Goal: Task Accomplishment & Management: Manage account settings

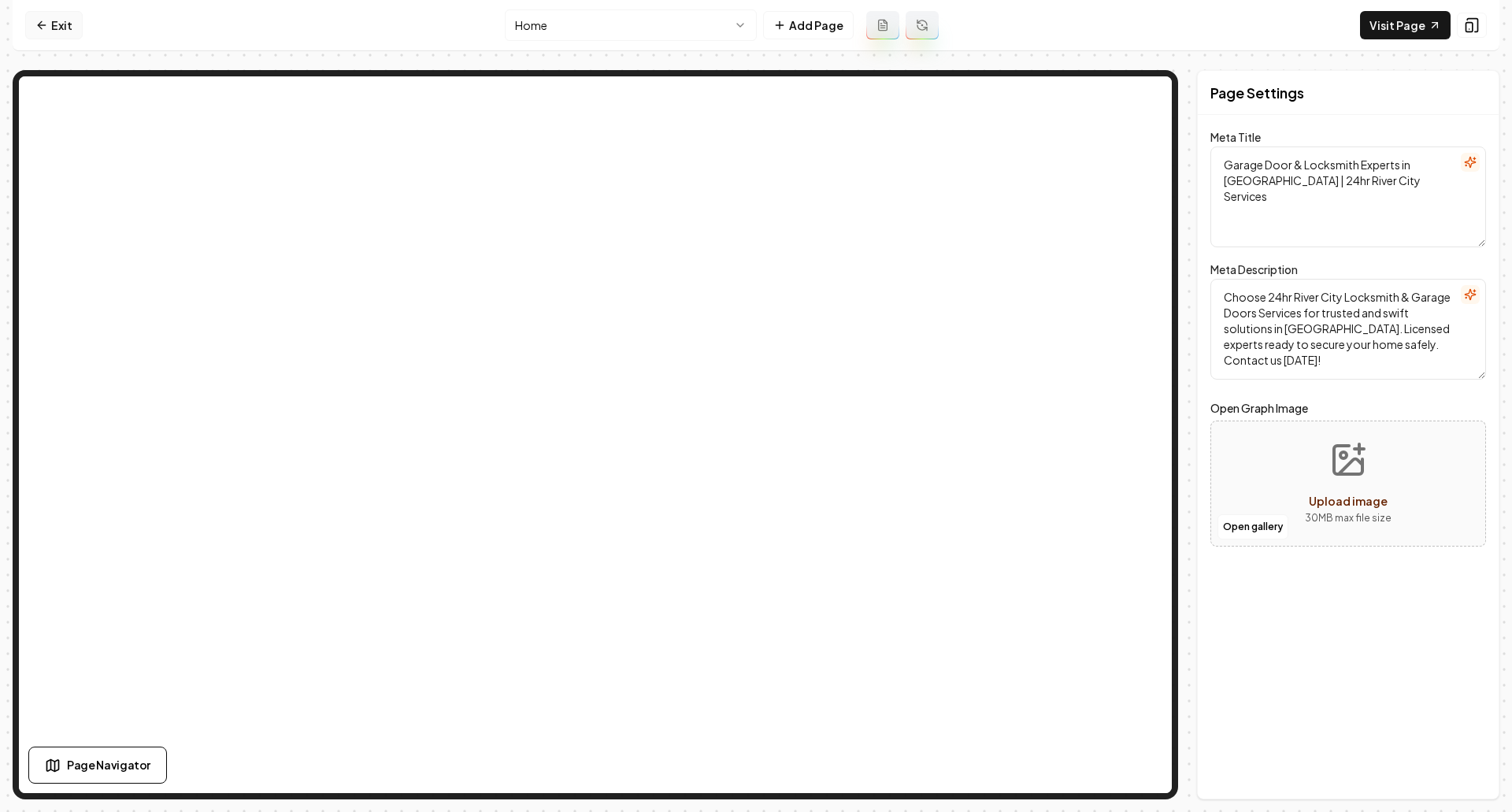
click at [71, 27] on link "Exit" at bounding box center [54, 25] width 58 height 28
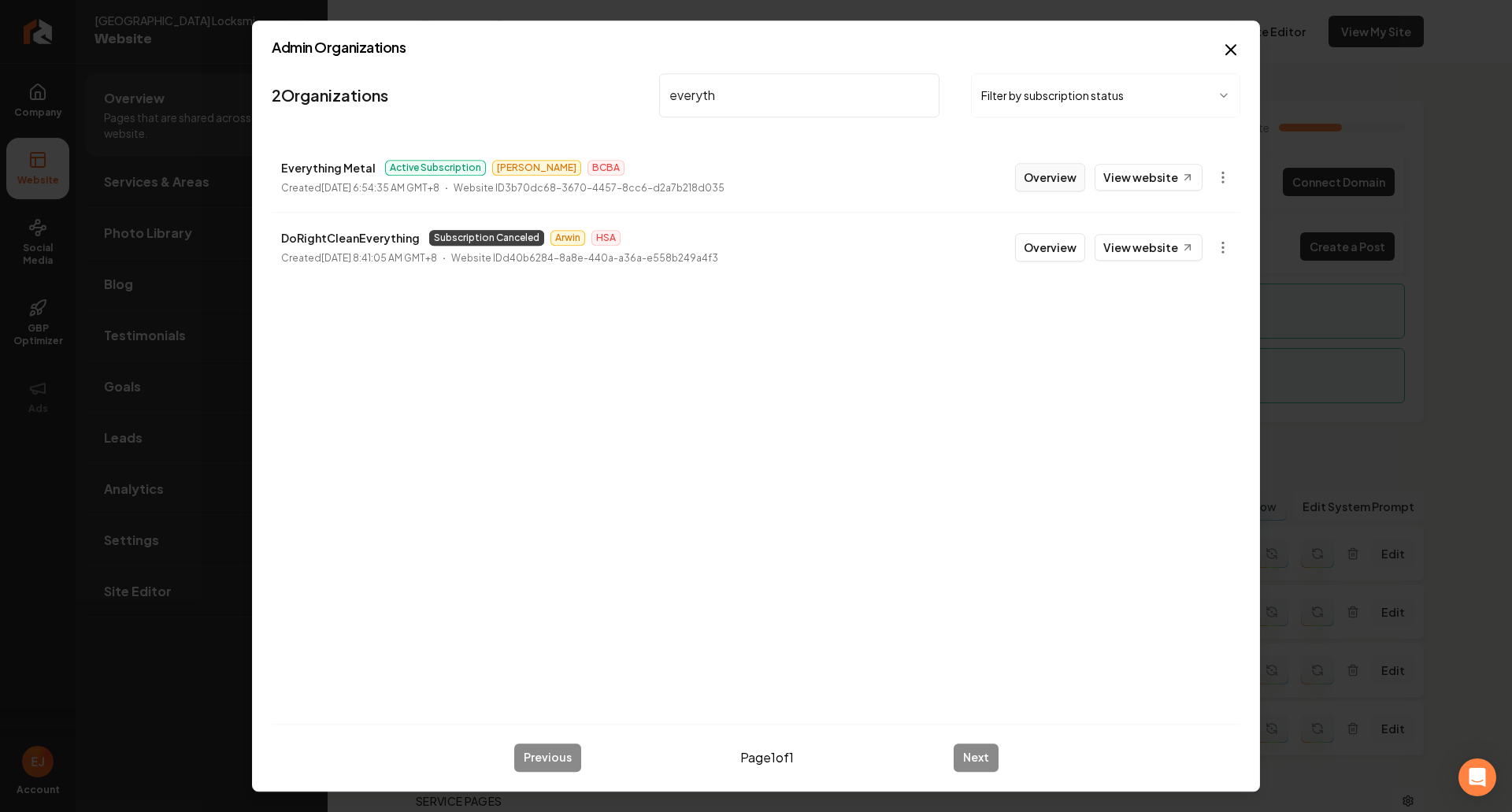
type input "everyth"
click at [1055, 173] on button "Overview" at bounding box center [1051, 177] width 70 height 28
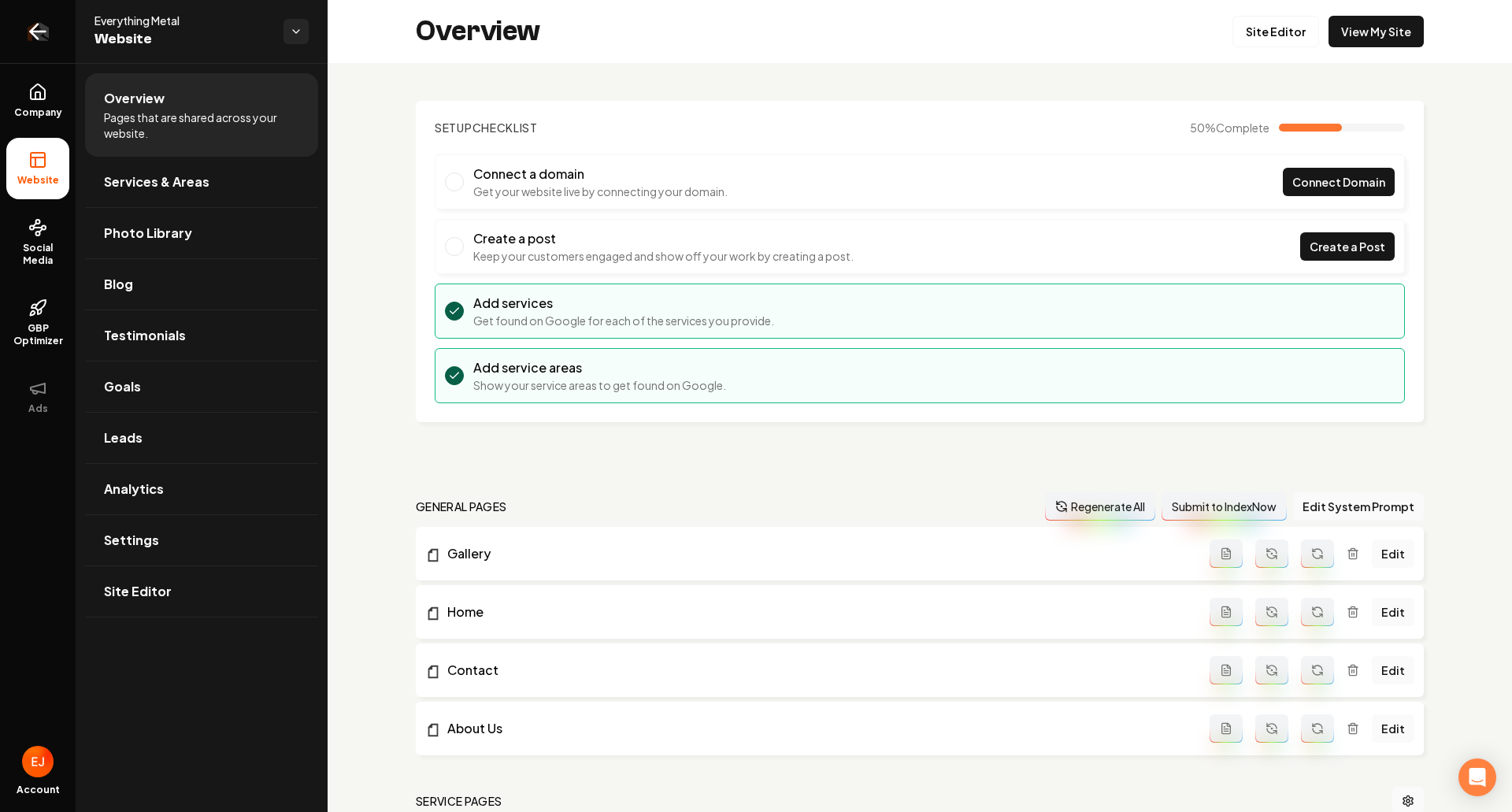
click at [27, 26] on icon "Return to dashboard" at bounding box center [38, 32] width 25 height 25
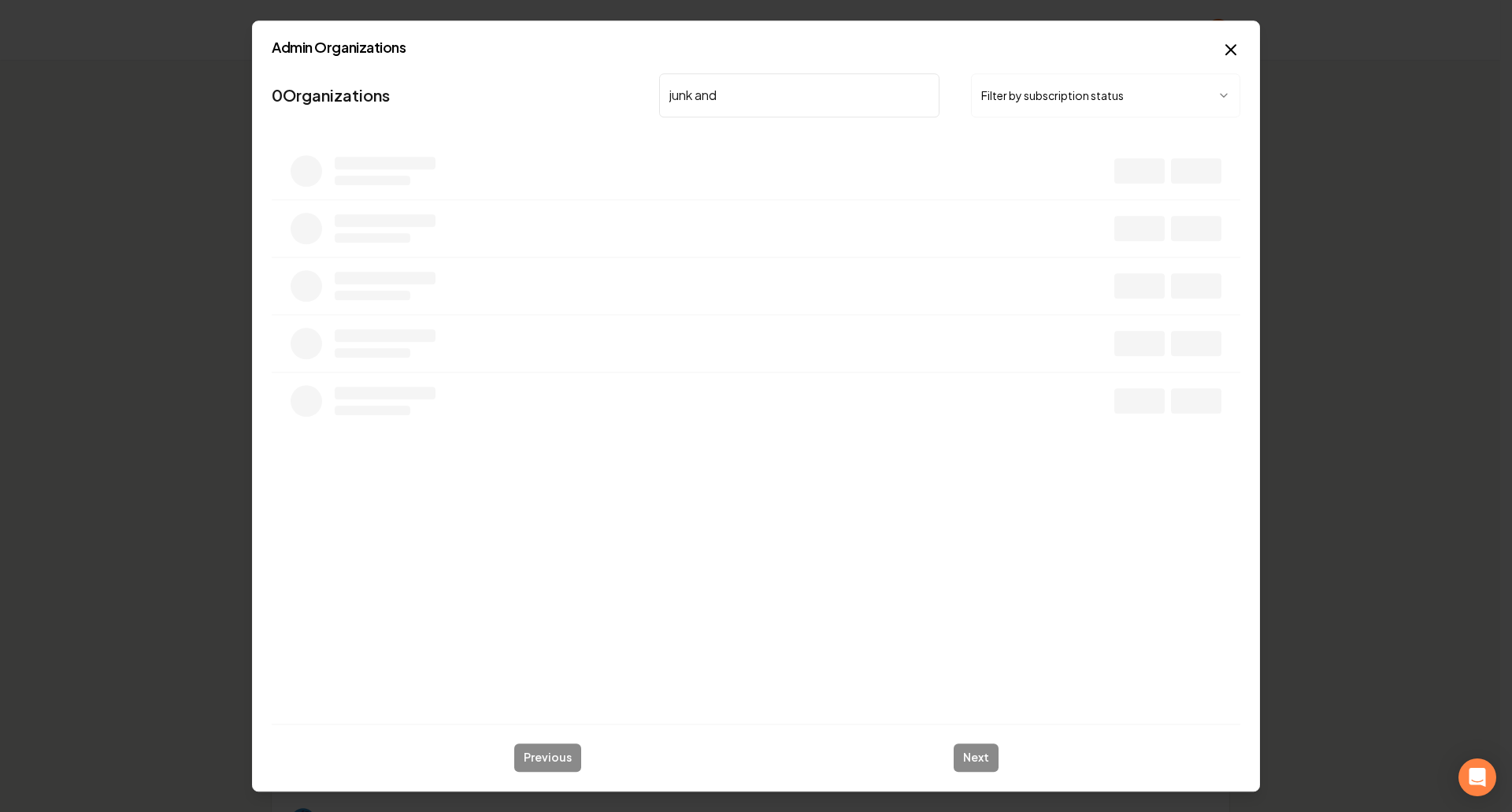
click at [761, 103] on input "junk and" at bounding box center [800, 96] width 281 height 44
type input "jun"
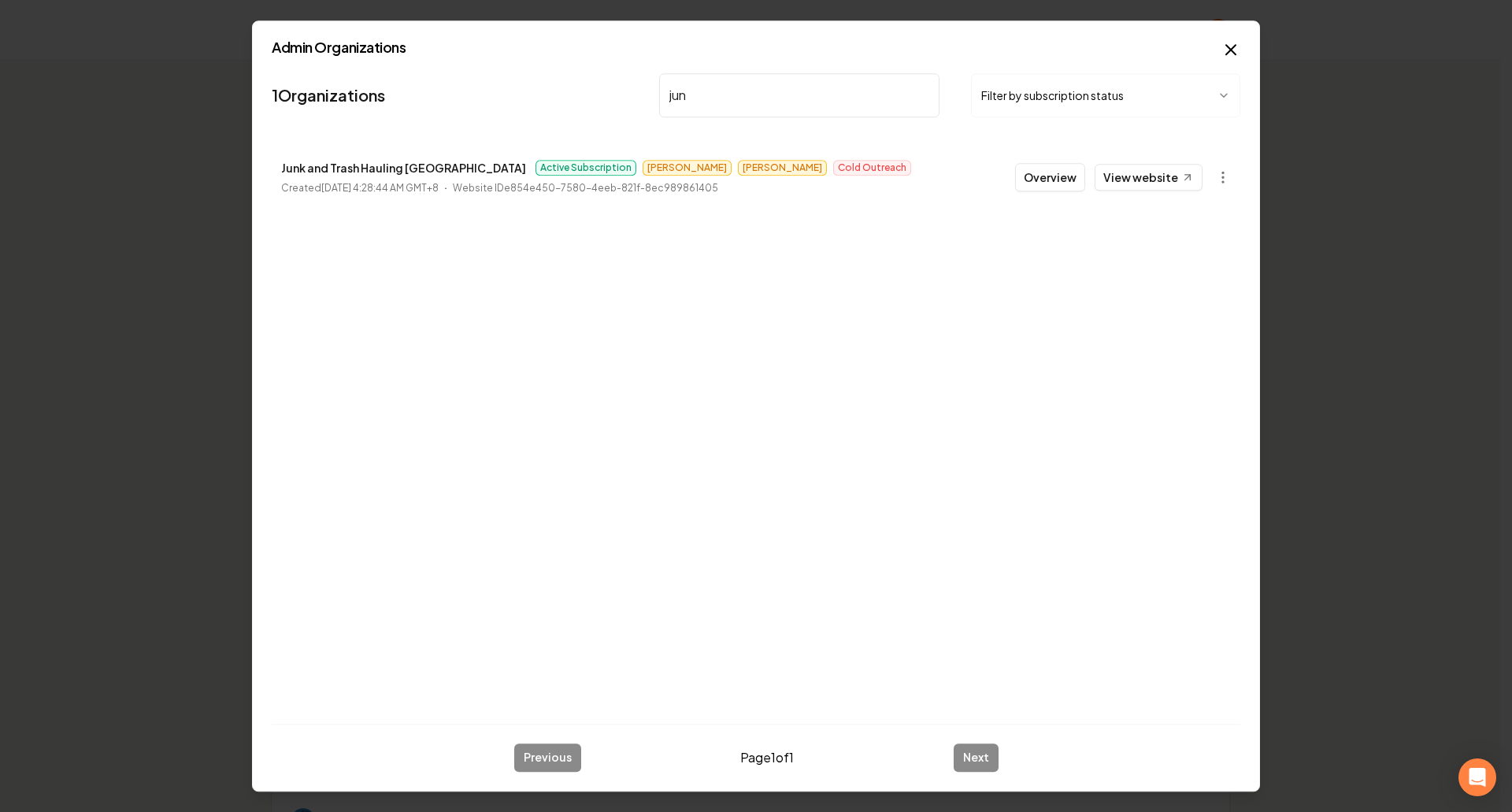
click at [1064, 183] on button "Overview" at bounding box center [1051, 177] width 70 height 28
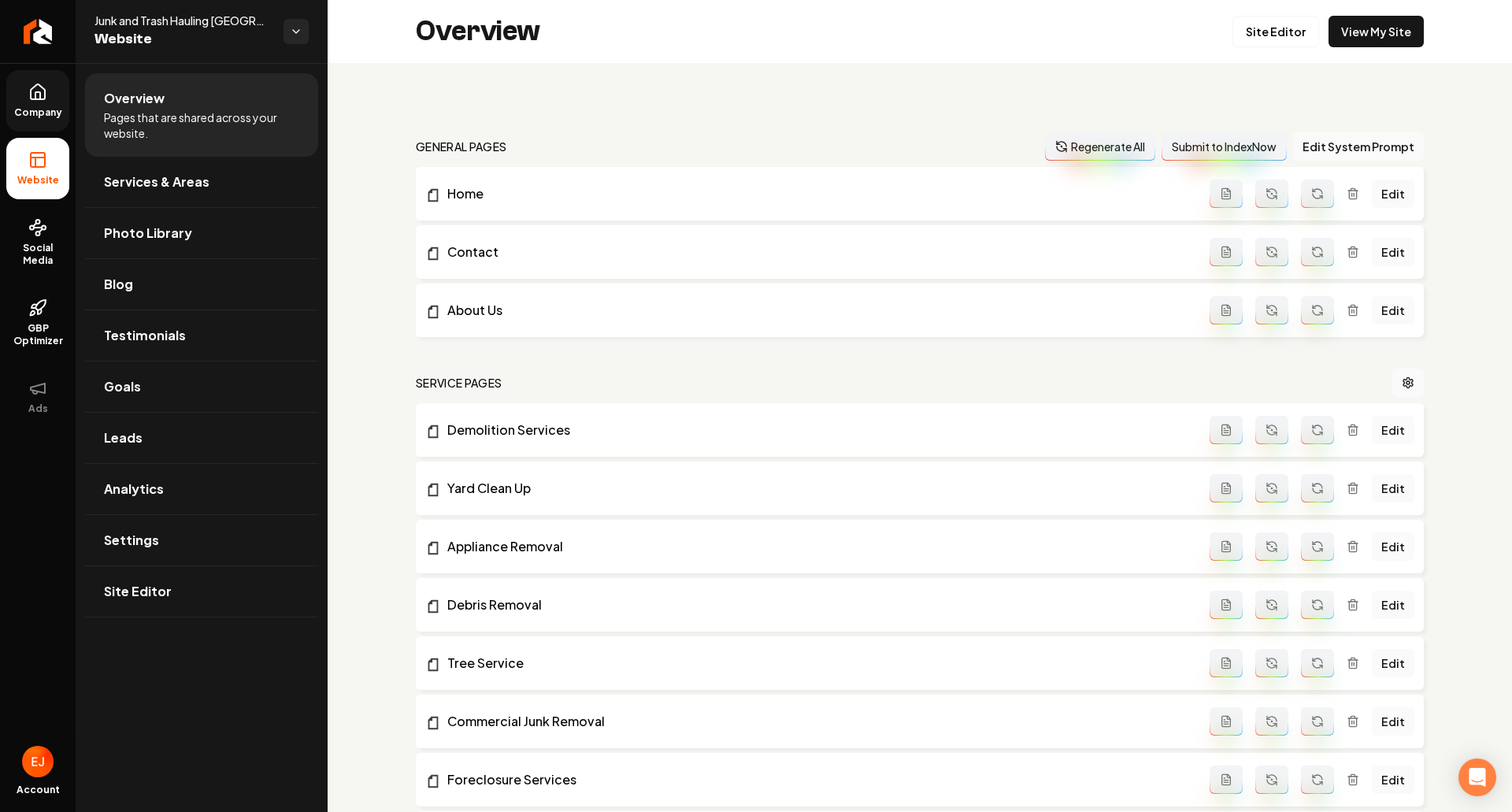
click at [64, 94] on link "Company" at bounding box center [38, 101] width 63 height 61
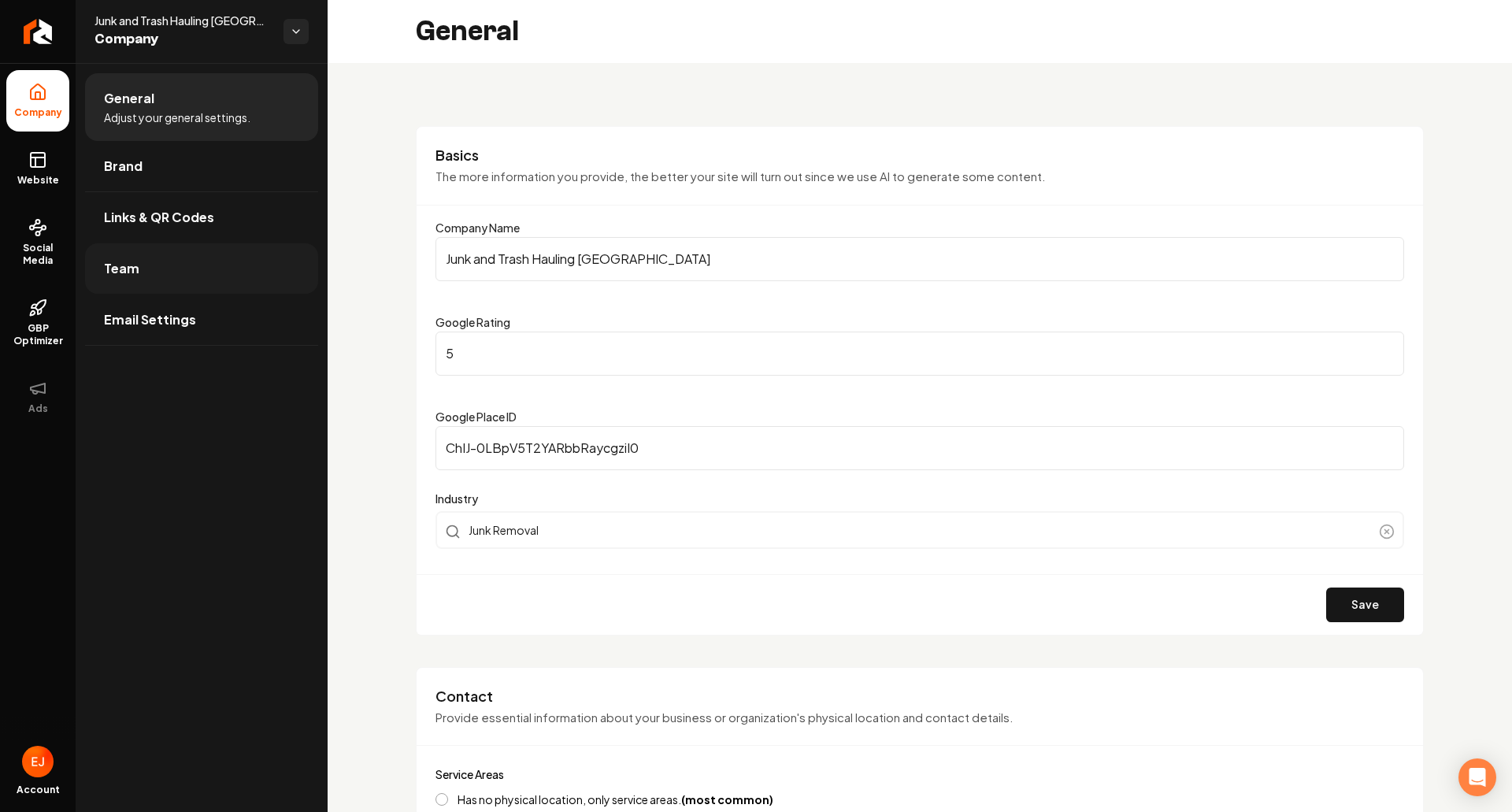
click at [131, 259] on span "Team" at bounding box center [122, 268] width 35 height 19
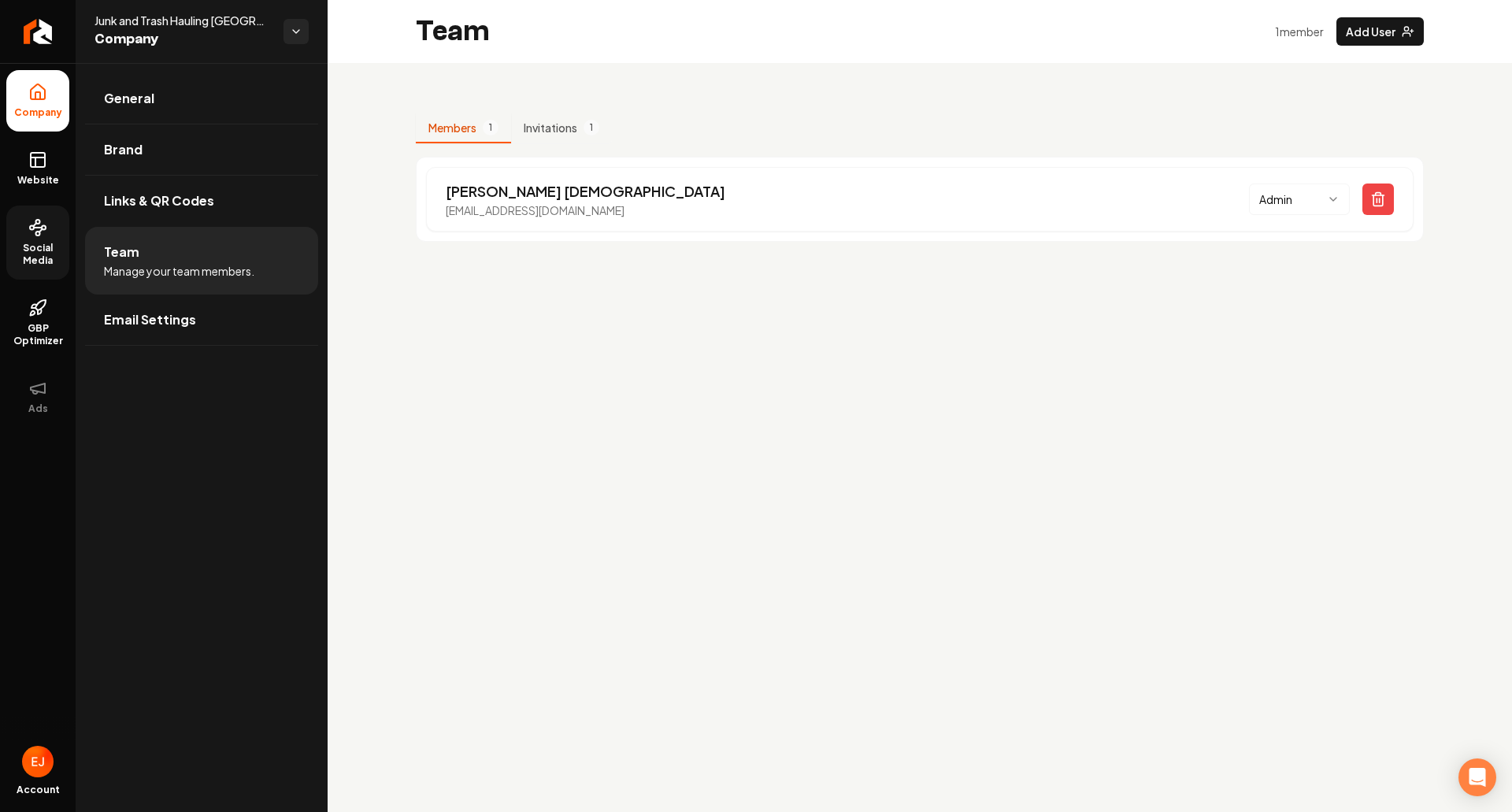
click at [29, 246] on span "Social Media" at bounding box center [38, 254] width 63 height 25
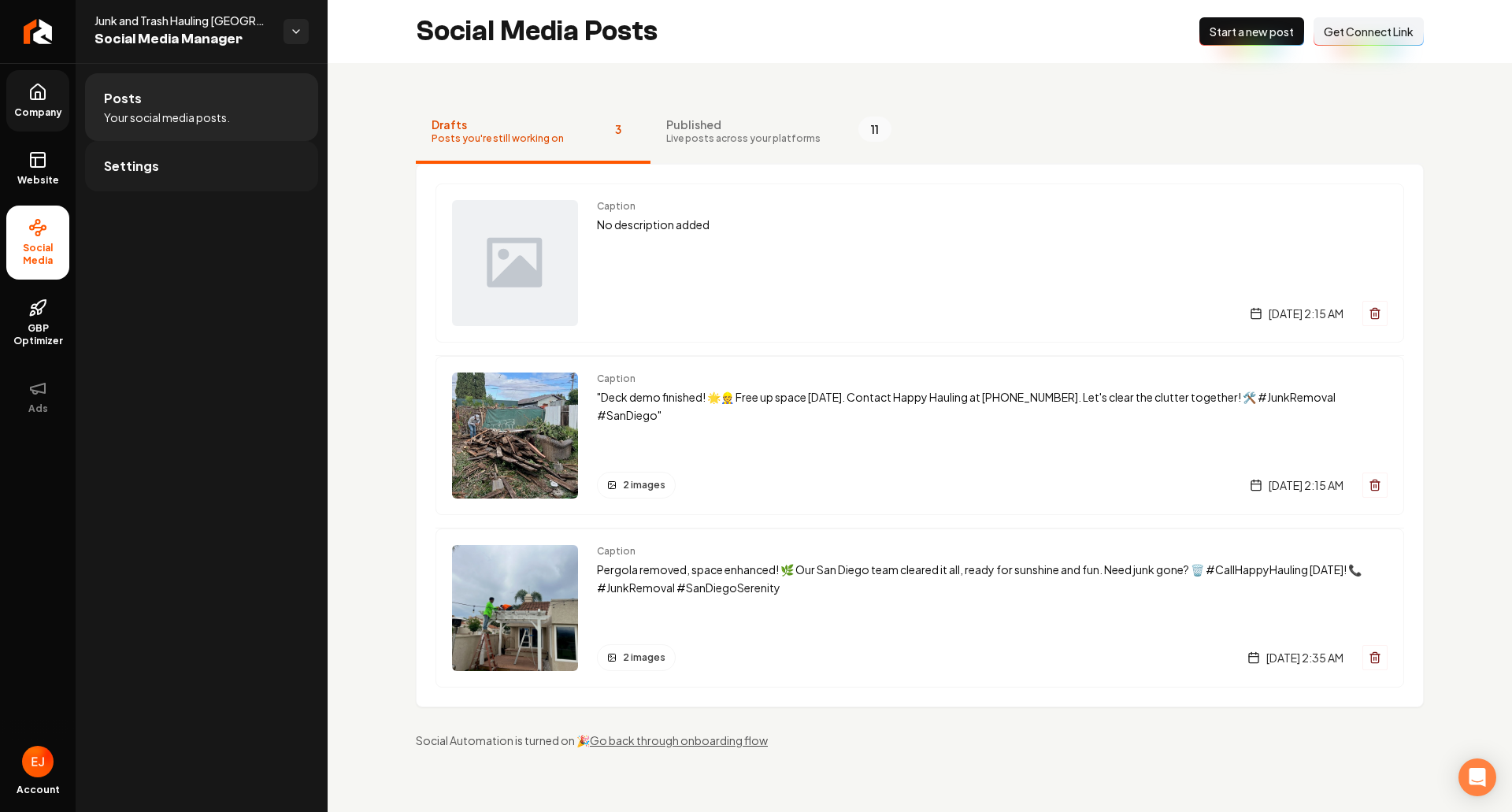
click at [214, 166] on link "Settings" at bounding box center [202, 166] width 233 height 50
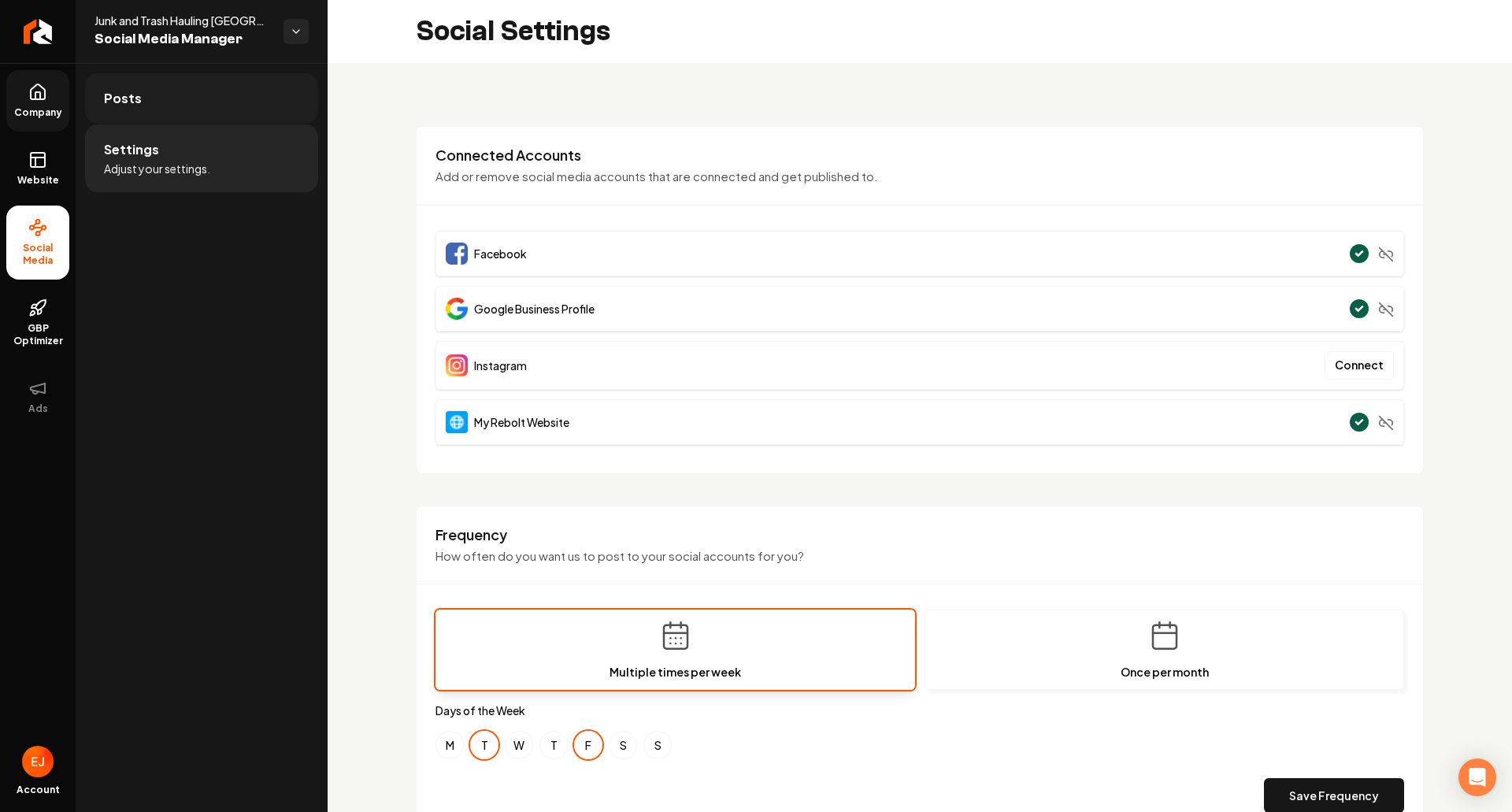
click at [143, 102] on link "Posts" at bounding box center [202, 98] width 233 height 50
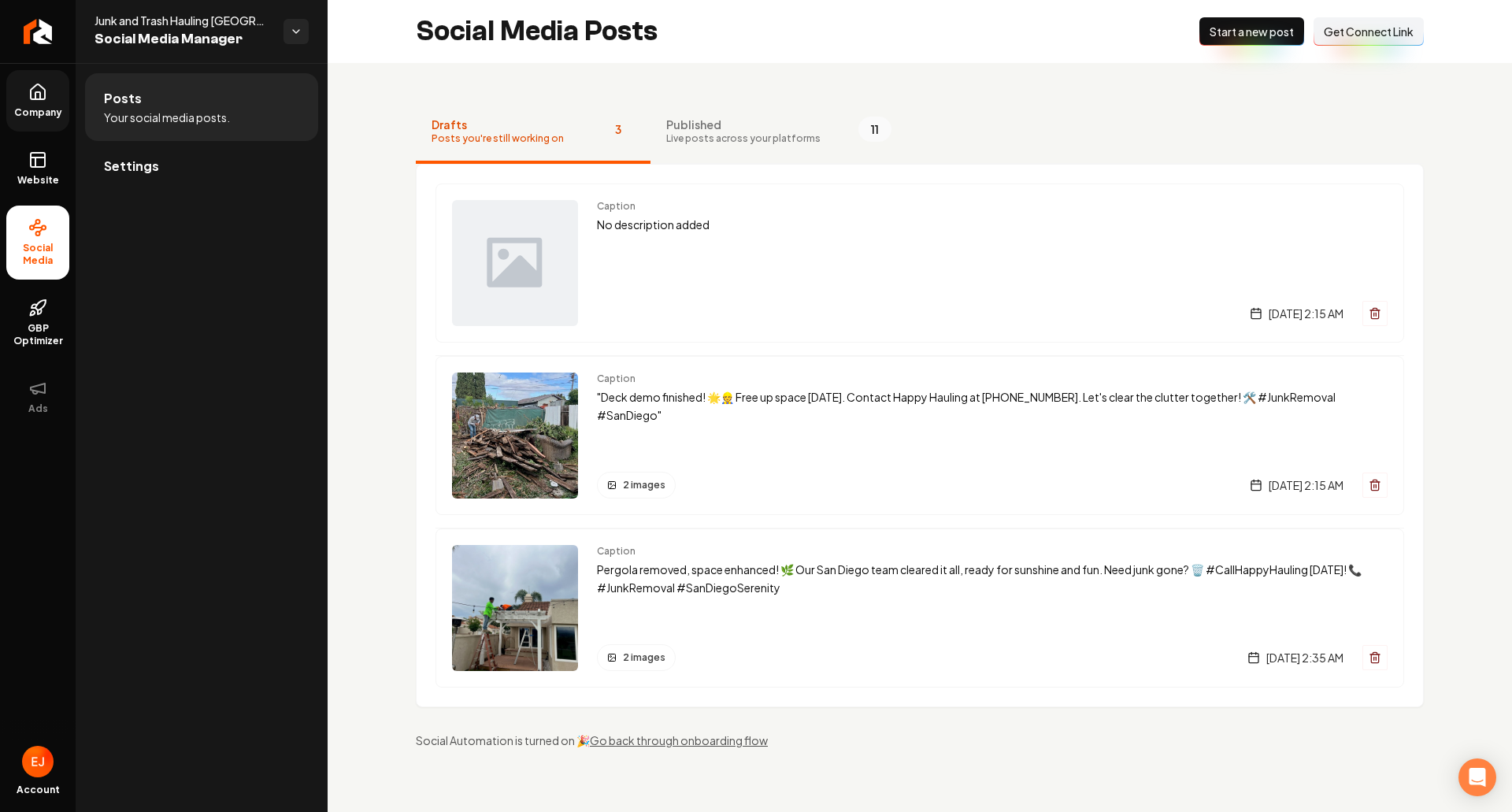
click at [1375, 41] on button "Connect Link Get Connect Link" at bounding box center [1369, 32] width 111 height 28
click at [1369, 35] on span "Get Connect Link" at bounding box center [1369, 32] width 89 height 16
click at [55, 172] on link "Website" at bounding box center [38, 168] width 63 height 61
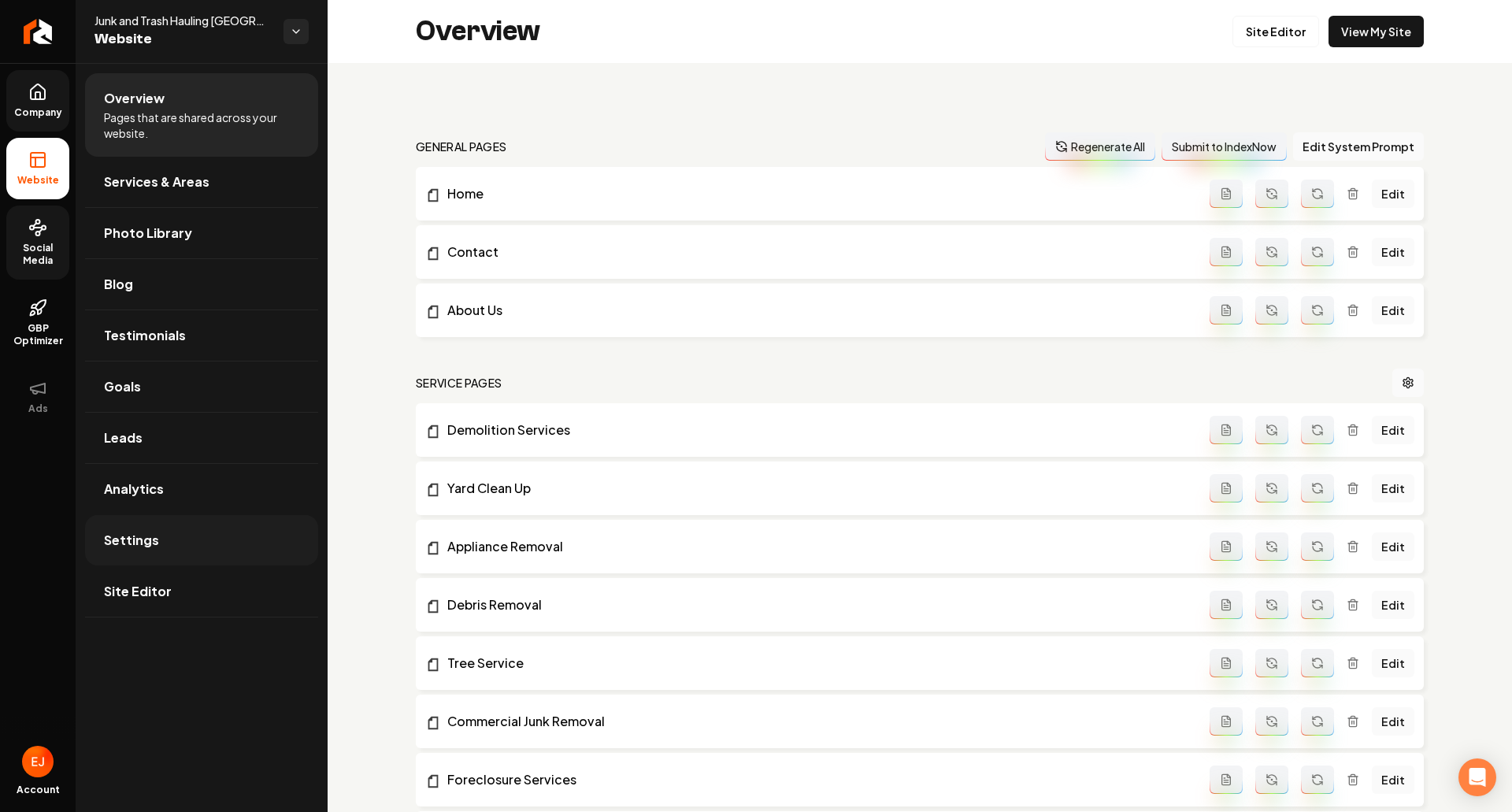
click at [166, 531] on link "Settings" at bounding box center [202, 539] width 233 height 50
